Goal: Information Seeking & Learning: Find specific fact

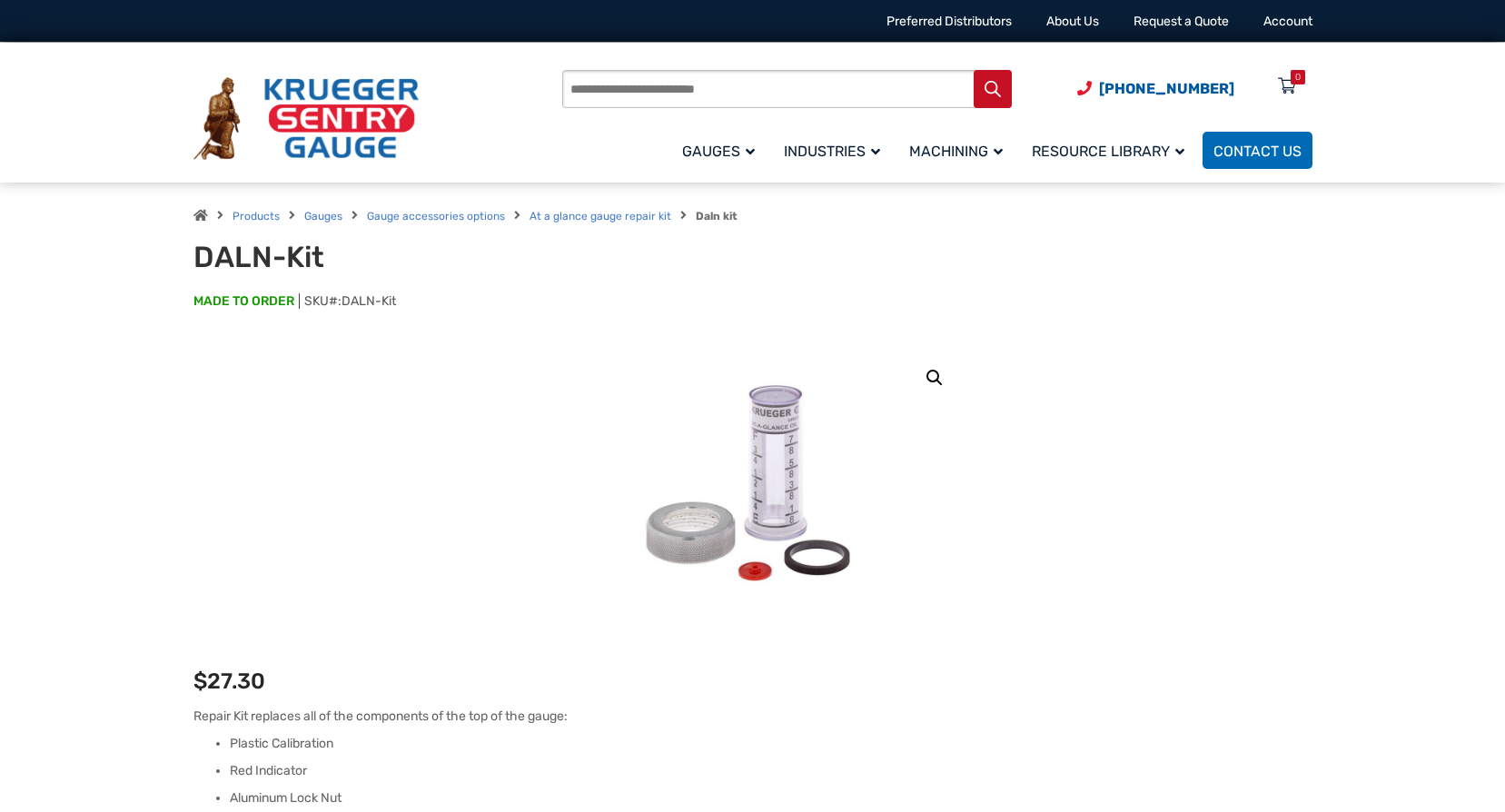
click at [686, 94] on input "Products search" at bounding box center [786, 89] width 449 height 39
type input "**********"
click at [974, 70] on button "Search" at bounding box center [993, 89] width 39 height 39
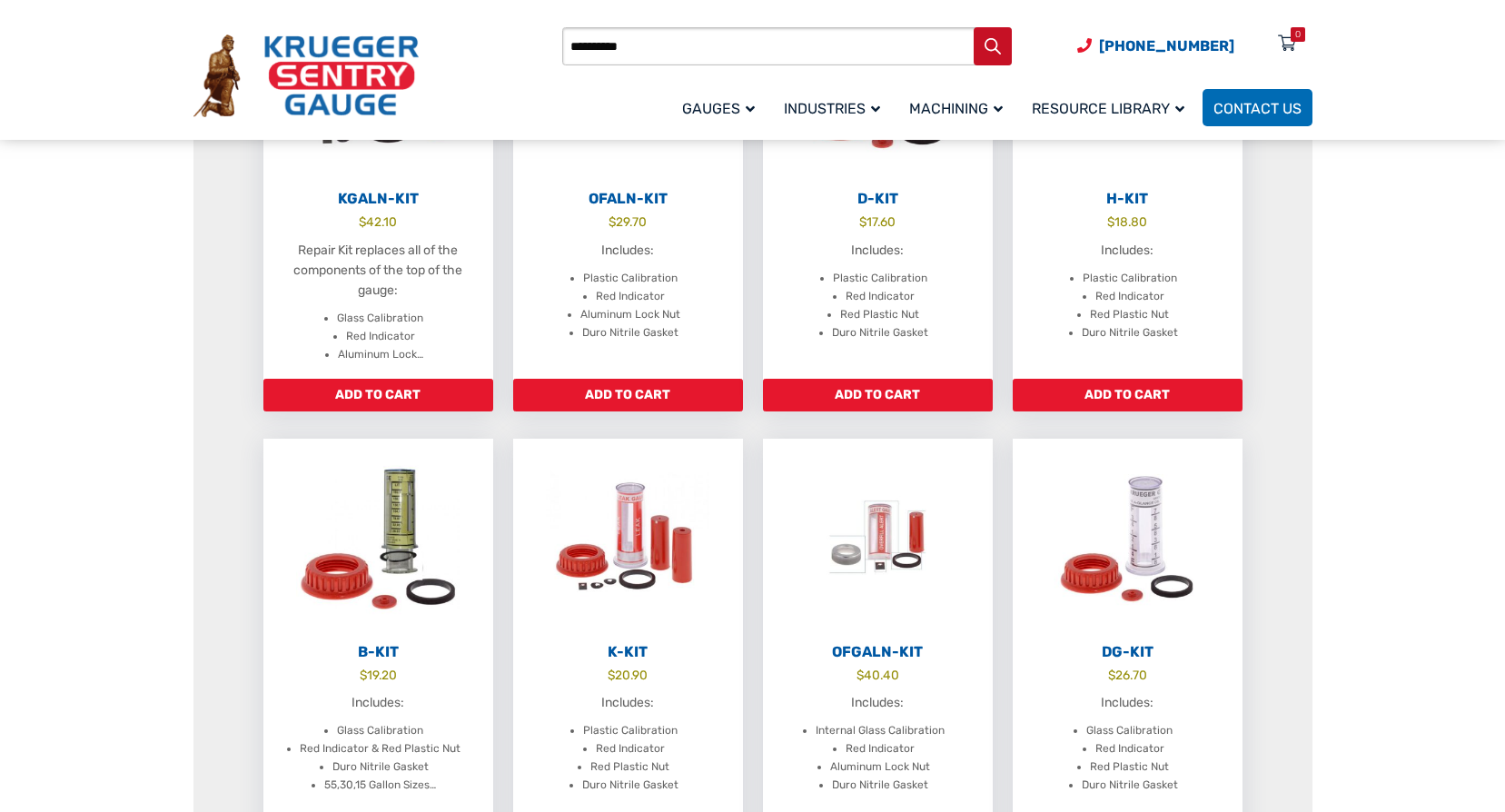
scroll to position [1544, 0]
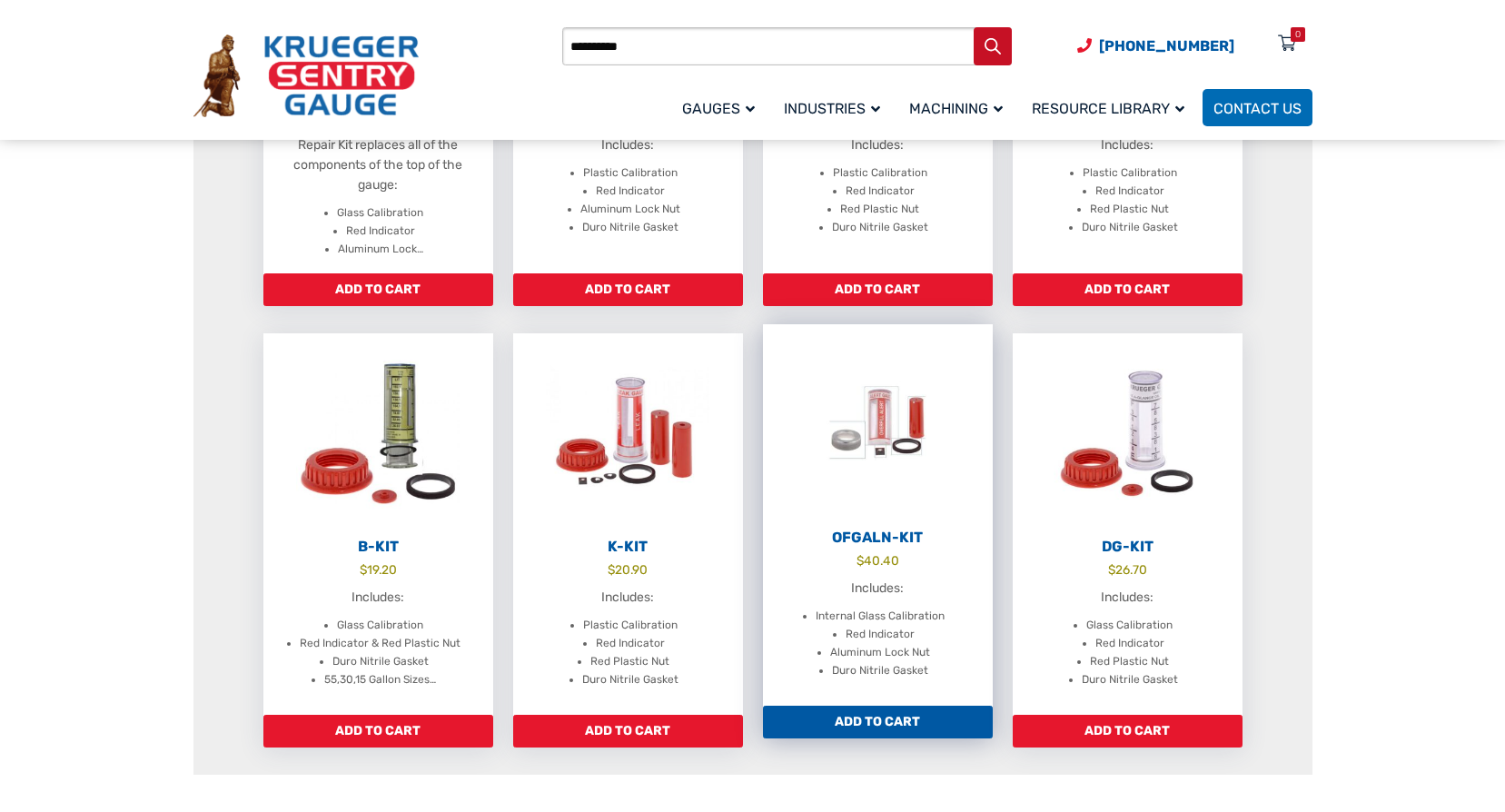
click at [888, 536] on h2 "OFGALN-Kit" at bounding box center [877, 537] width 230 height 18
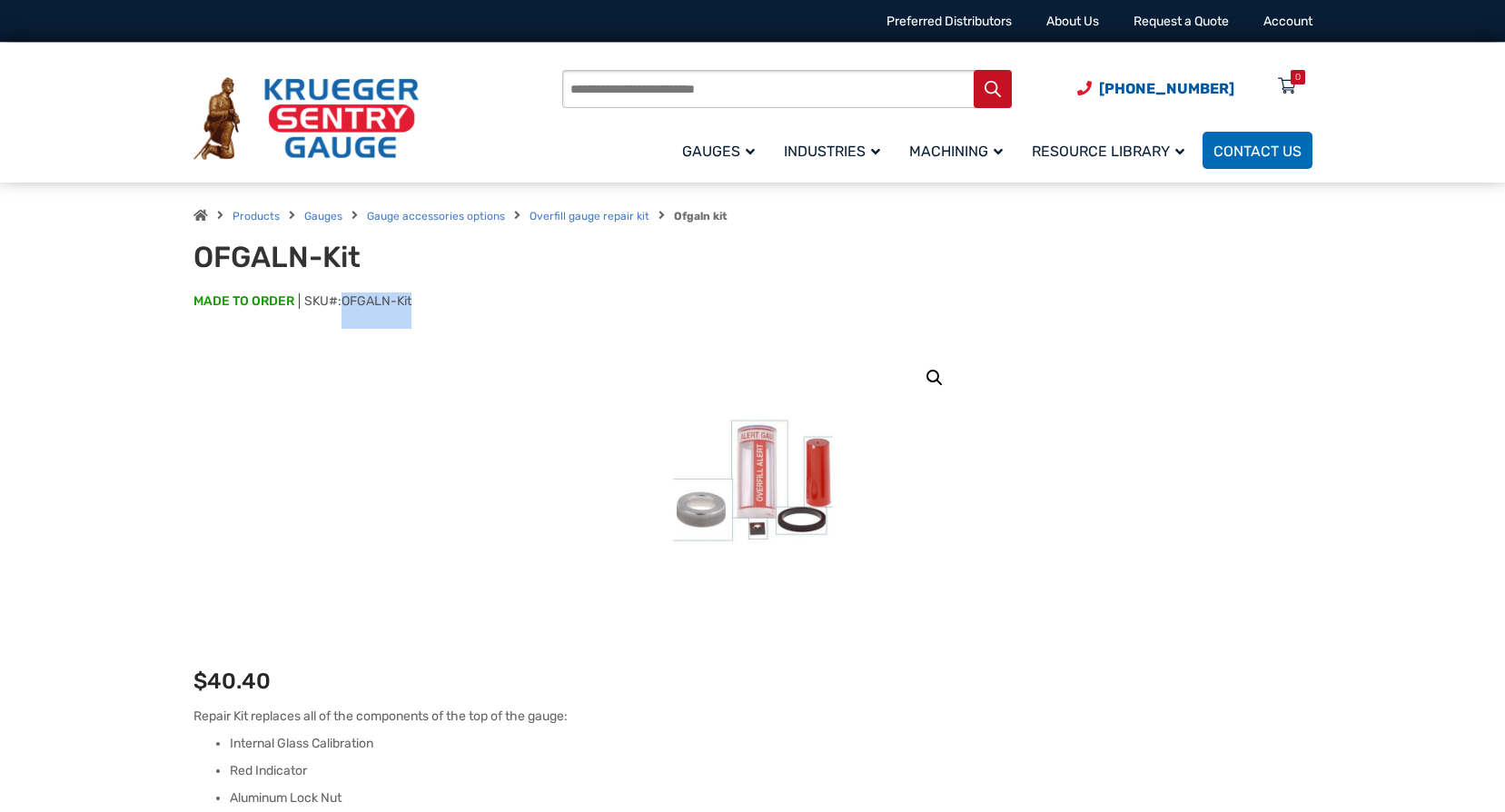
drag, startPoint x: 345, startPoint y: 307, endPoint x: 413, endPoint y: 299, distance: 68.5
click at [412, 299] on span "OFGALN-Kit" at bounding box center [377, 300] width 70 height 16
copy span "OFGALN-Kit"
click at [362, 310] on p "MADE TO ORDER SKU#: OFGALN-Kit" at bounding box center [753, 310] width 1119 height 37
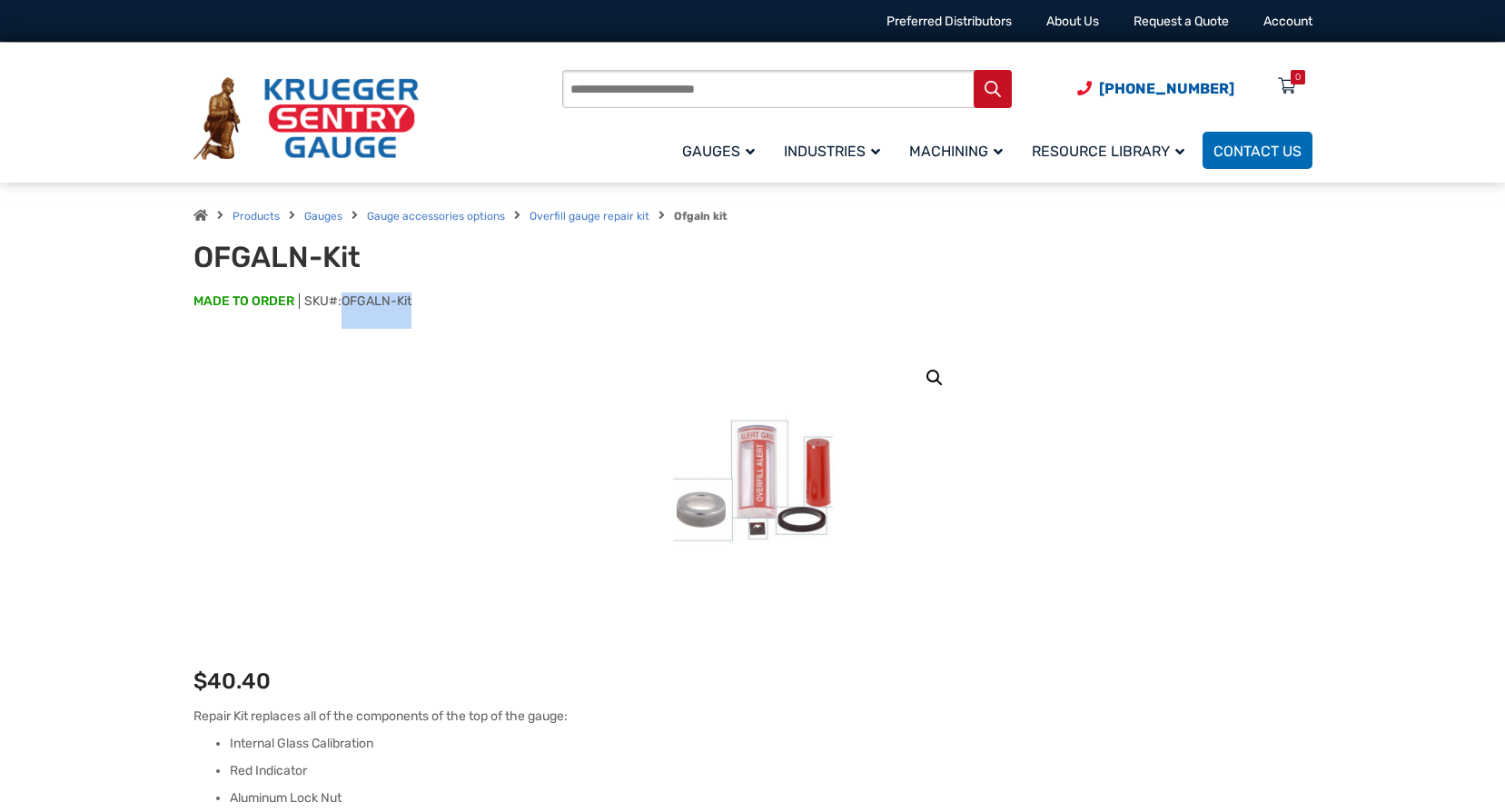
drag, startPoint x: 345, startPoint y: 301, endPoint x: 413, endPoint y: 307, distance: 68.3
click at [412, 307] on span "OFGALN-Kit" at bounding box center [377, 300] width 70 height 16
copy span "OFGALN-Kit"
